Goal: Task Accomplishment & Management: Manage account settings

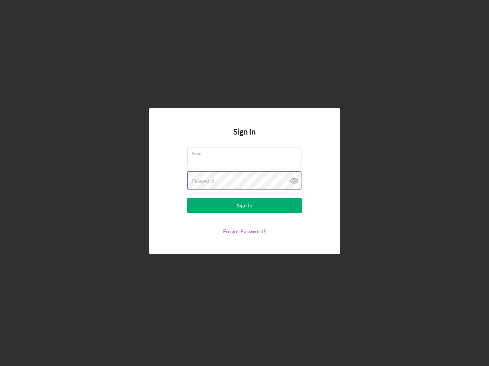
click at [244, 183] on div "Password" at bounding box center [244, 180] width 115 height 19
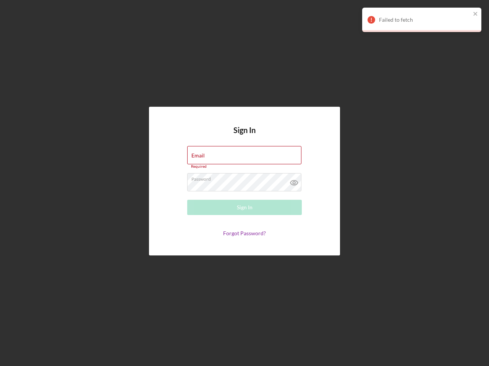
click at [294, 181] on icon at bounding box center [293, 182] width 19 height 19
